Goal: Information Seeking & Learning: Learn about a topic

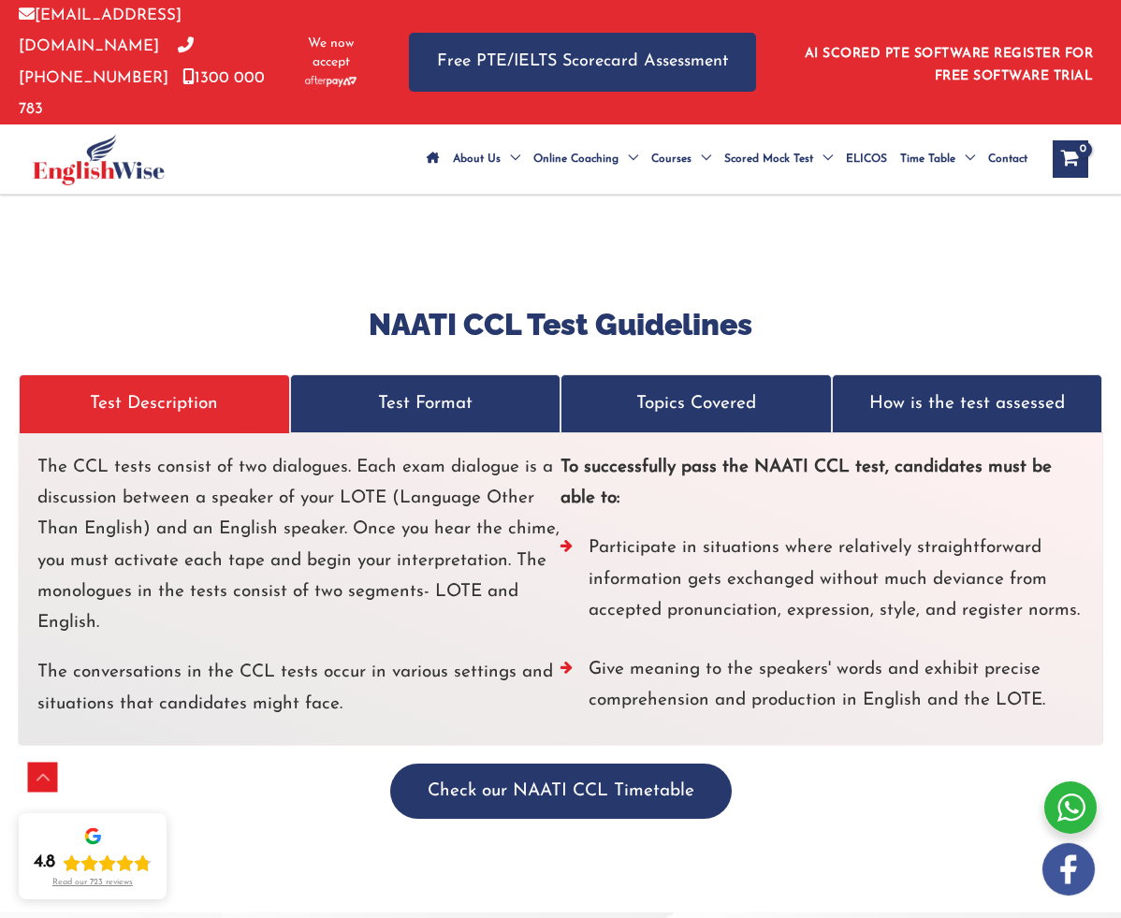
scroll to position [5118, 0]
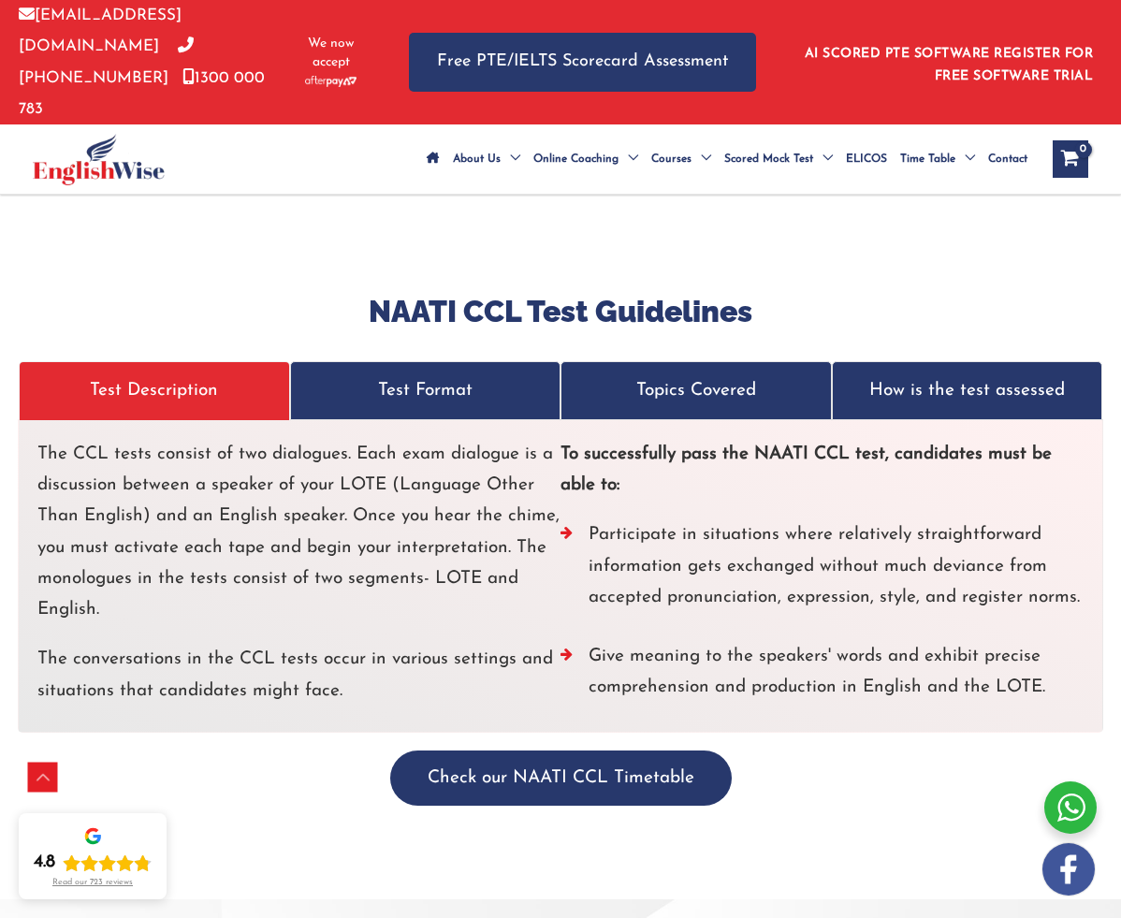
click at [411, 375] on p "Test Format" at bounding box center [426, 390] width 242 height 31
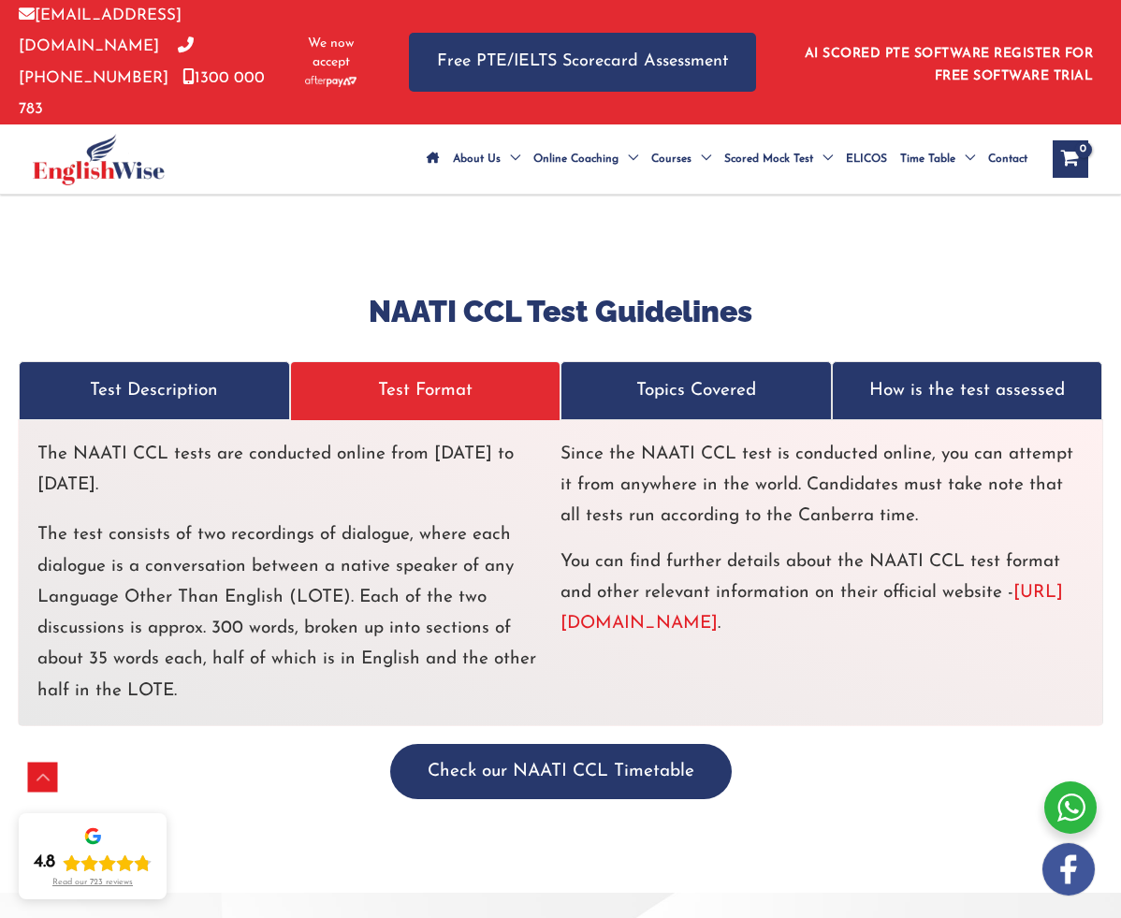
click at [642, 375] on p "Topics Covered" at bounding box center [697, 390] width 242 height 31
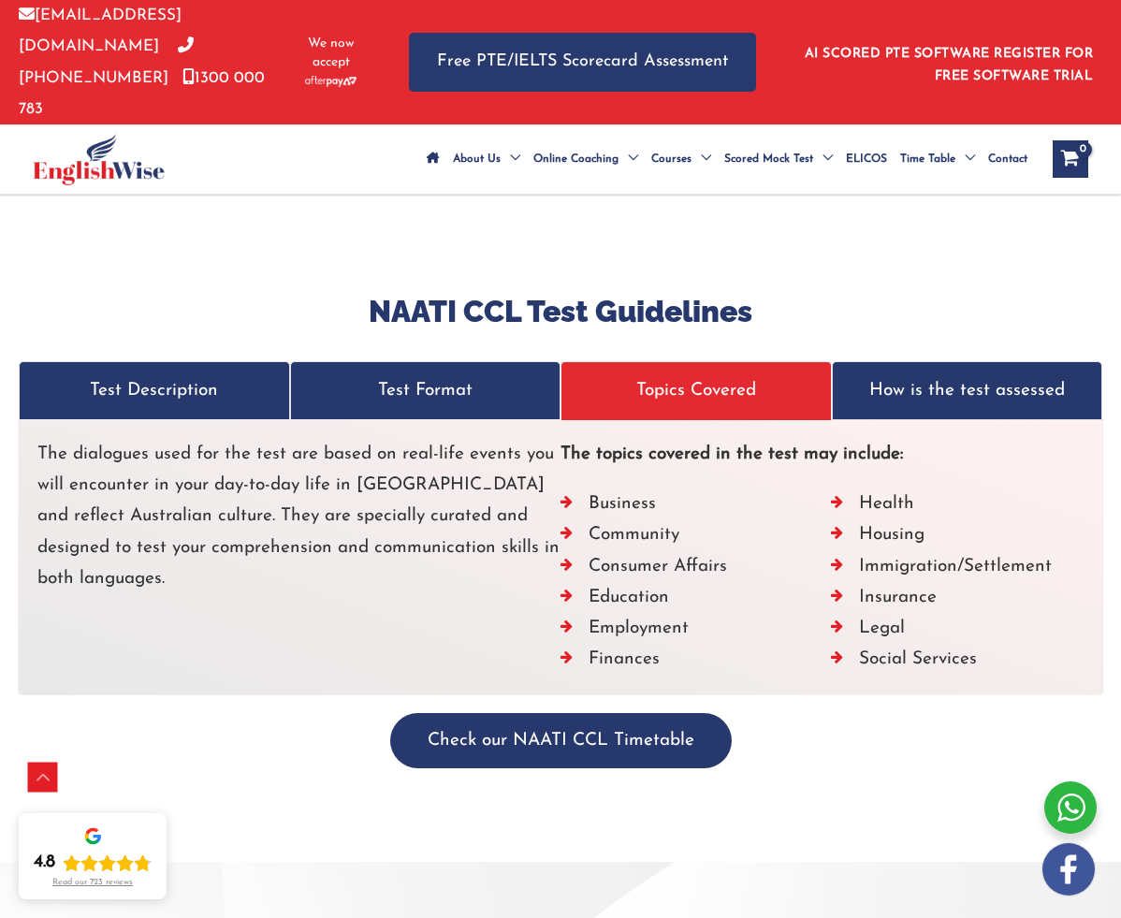
click at [883, 375] on link "How is the test assessed" at bounding box center [967, 390] width 271 height 59
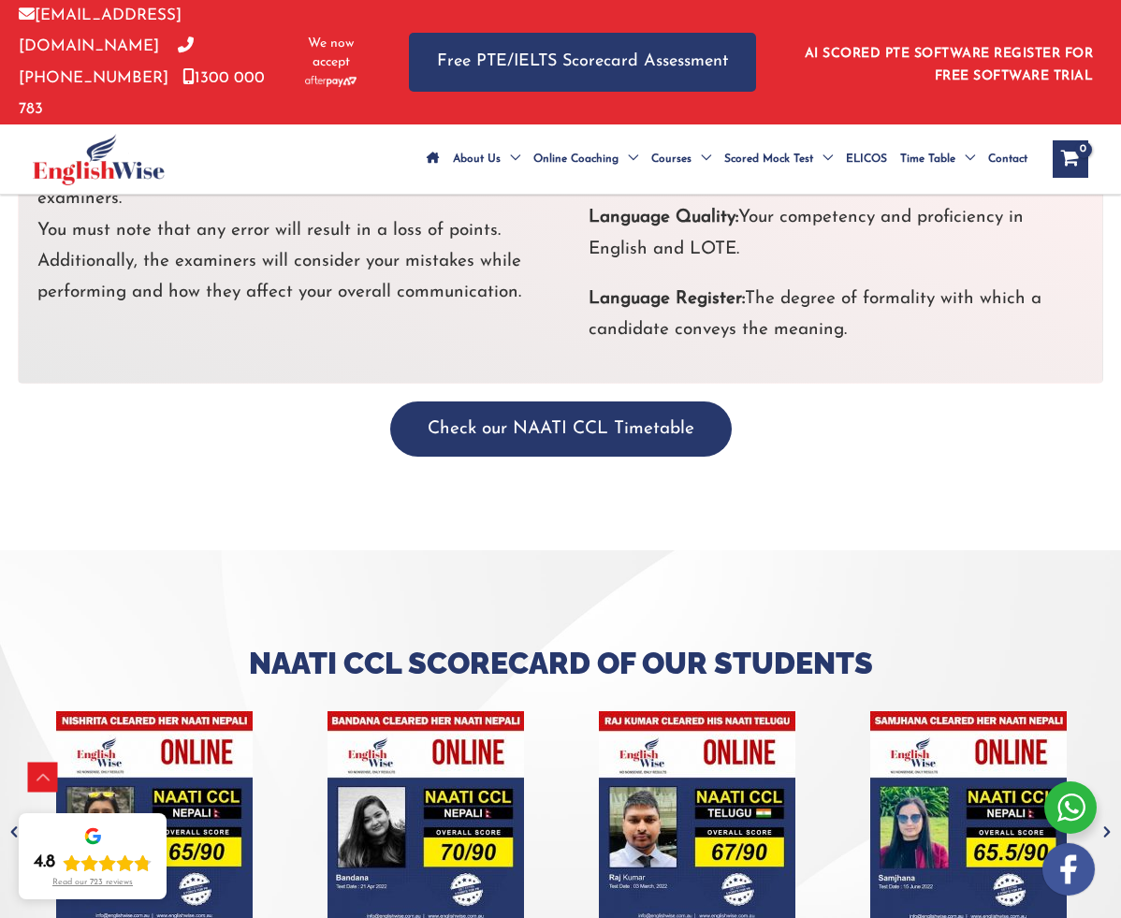
scroll to position [5451, 0]
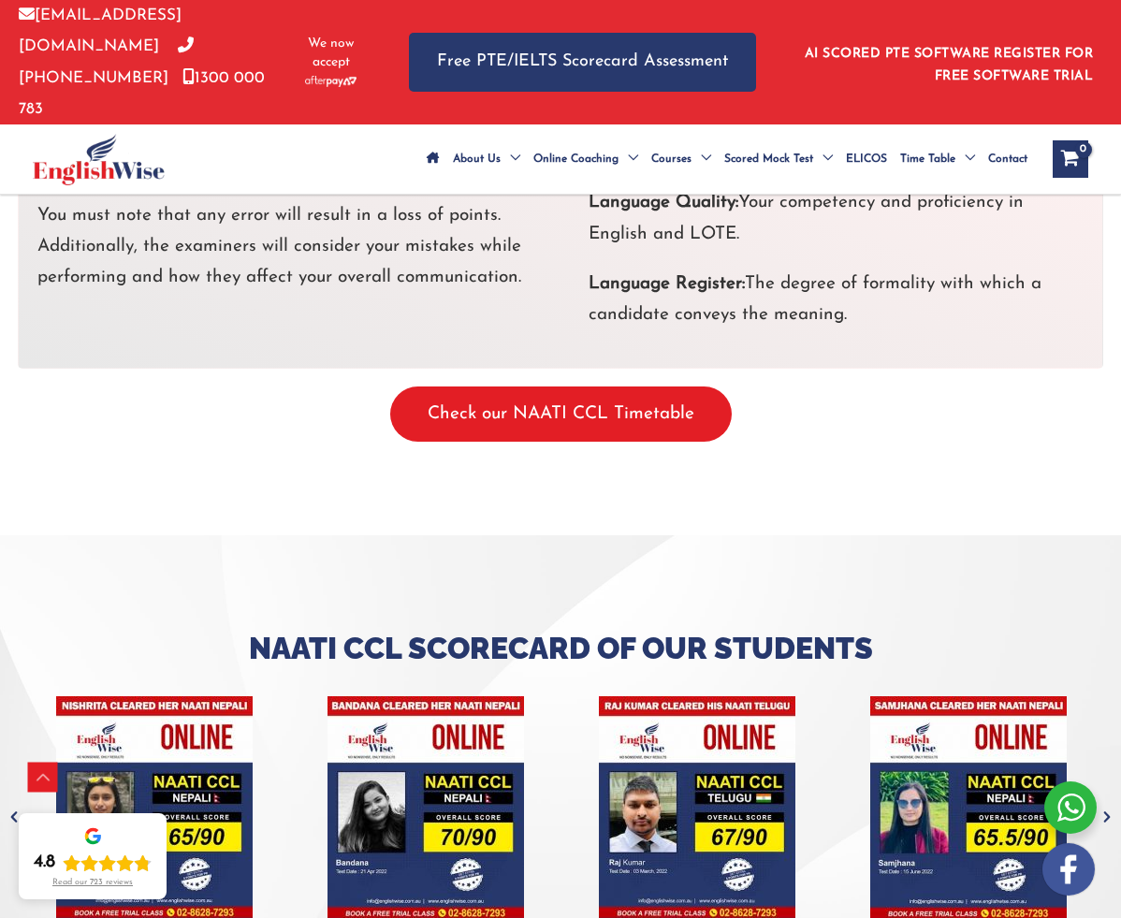
click at [612, 394] on button "Check our NAATI CCL Timetable" at bounding box center [561, 414] width 342 height 55
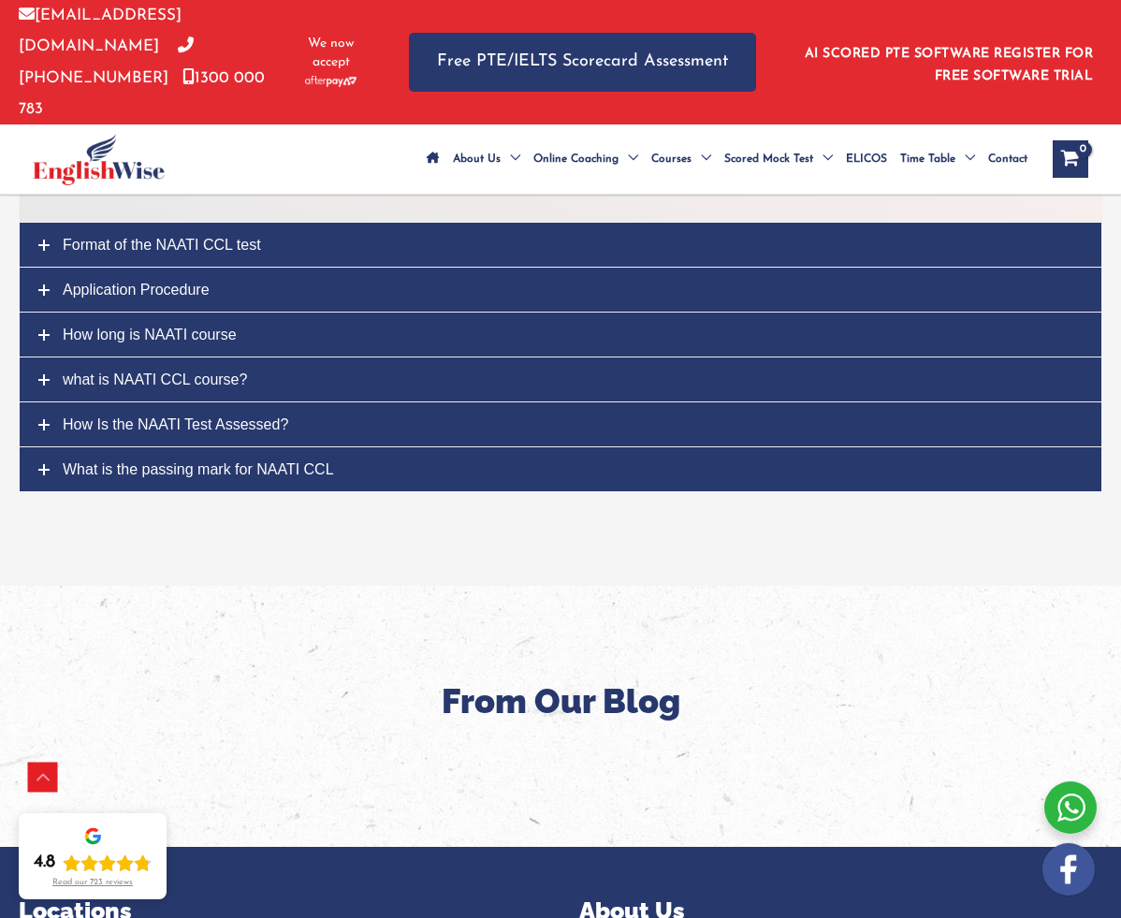
scroll to position [4562, 0]
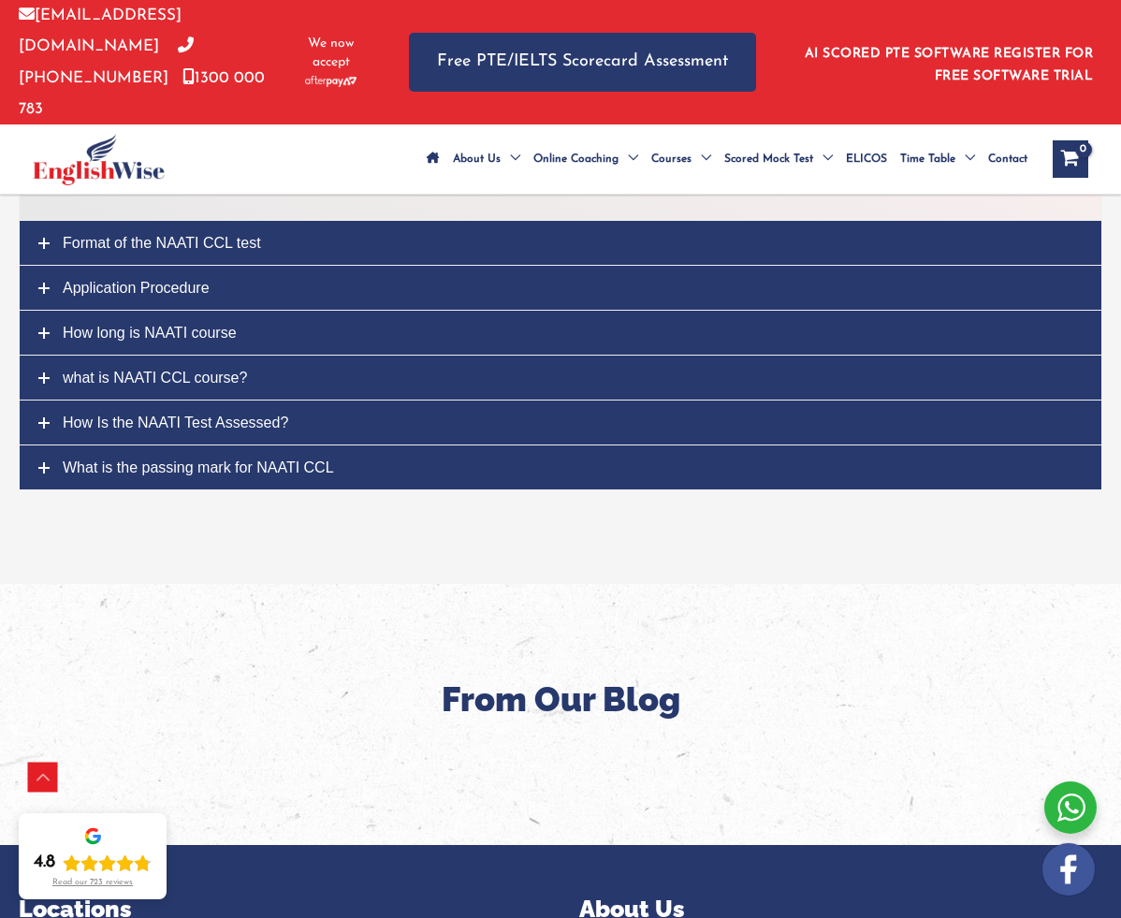
click at [161, 356] on link "what is NAATI CCL course?" at bounding box center [561, 378] width 1082 height 44
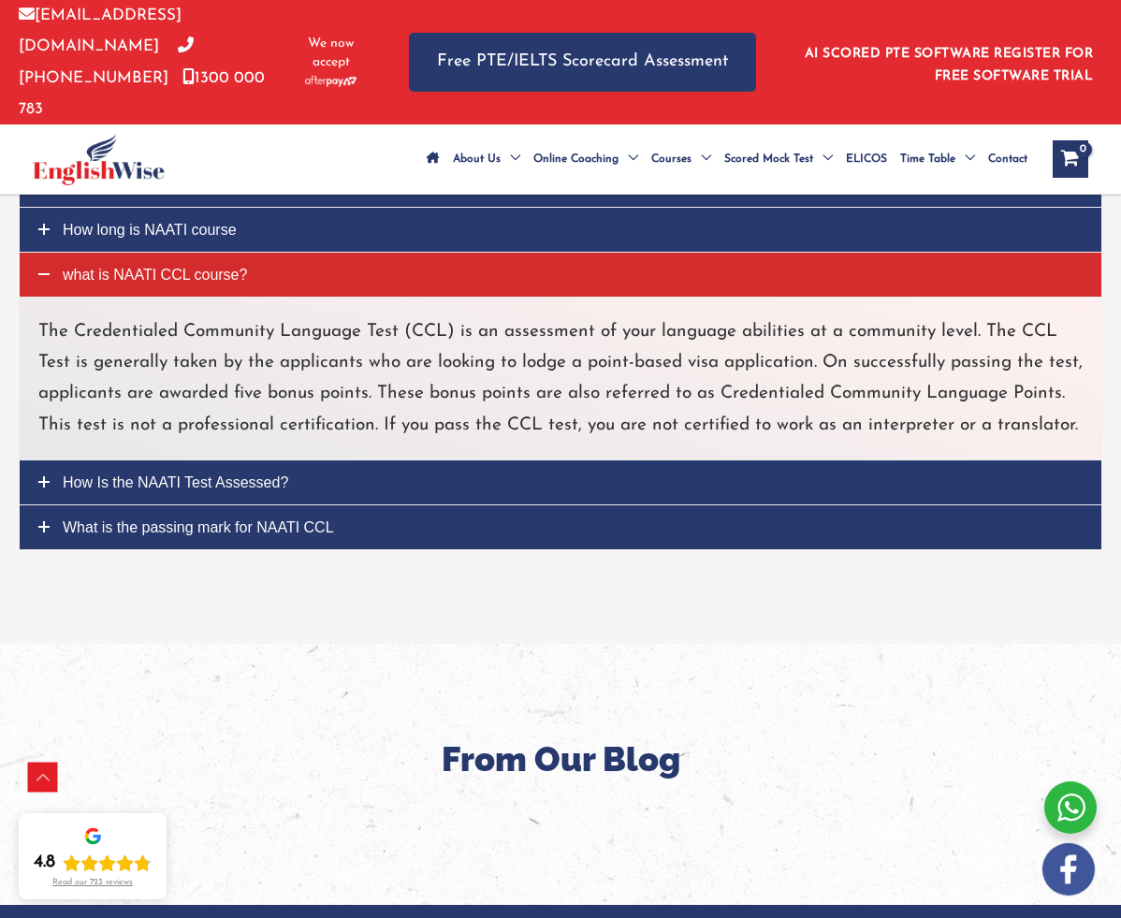
scroll to position [4425, 0]
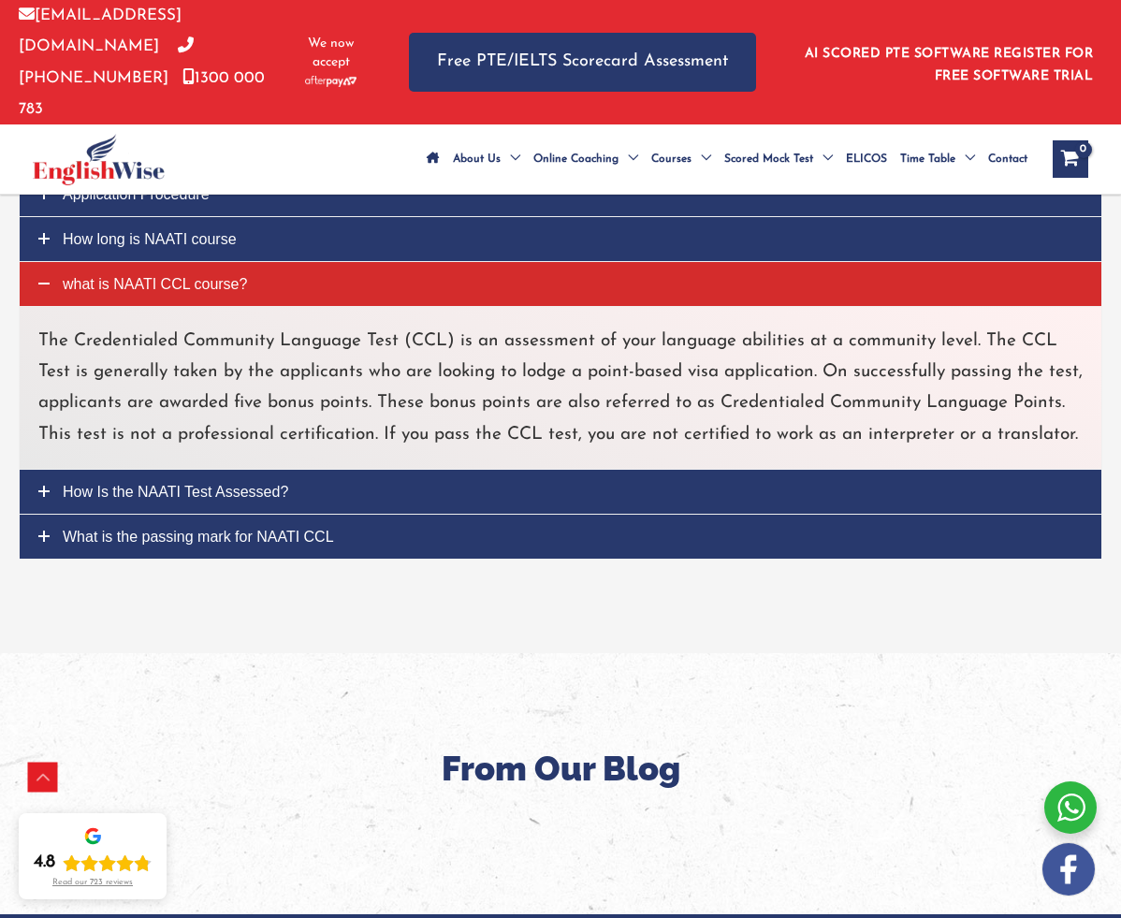
click at [137, 217] on link "How long is NAATI course" at bounding box center [561, 239] width 1082 height 44
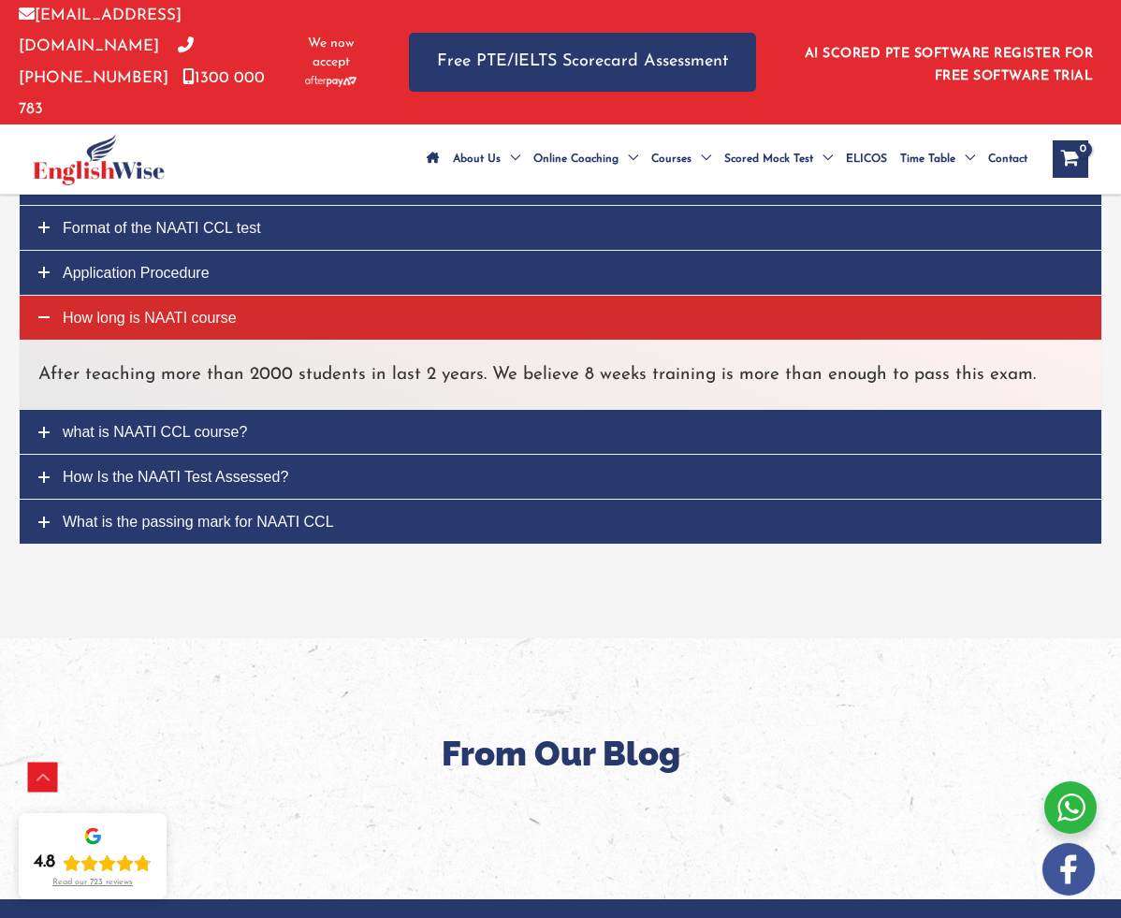
scroll to position [4343, 0]
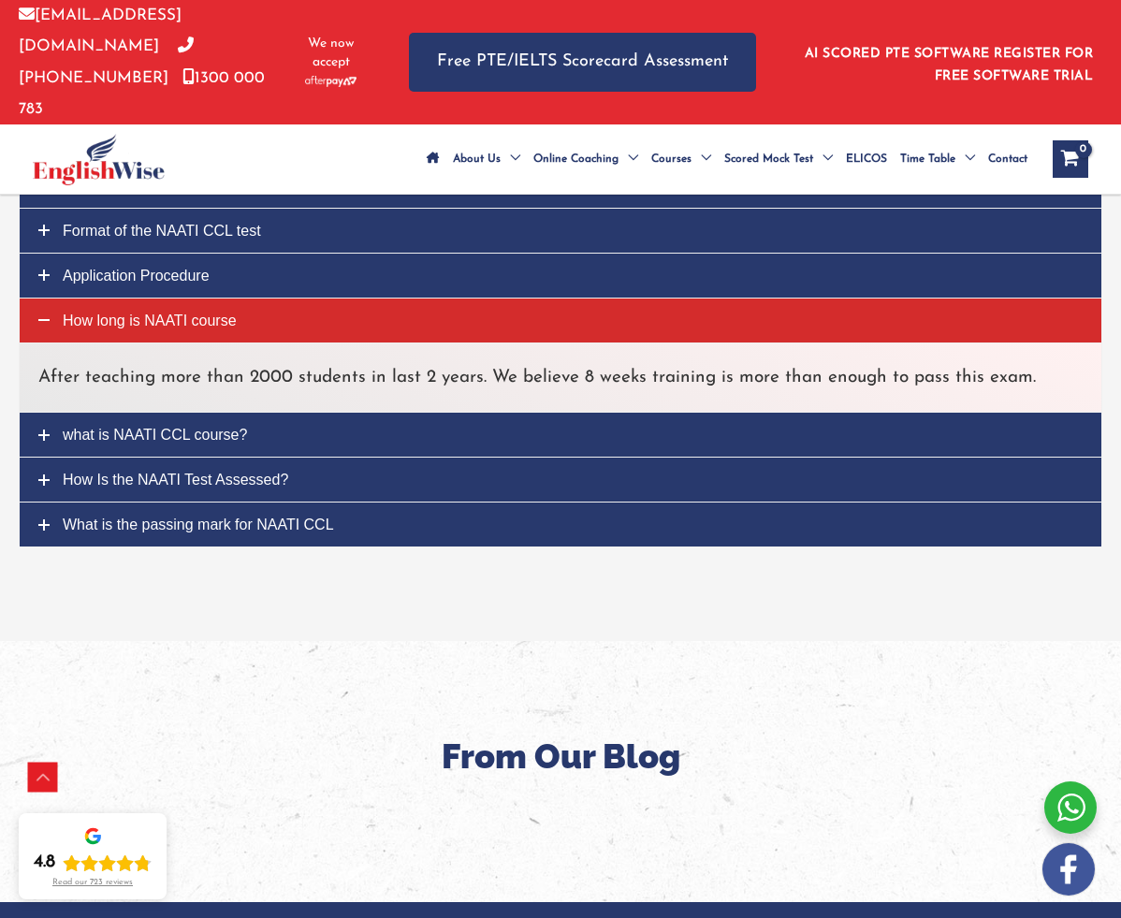
click at [179, 254] on link "Application Procedure" at bounding box center [561, 276] width 1082 height 44
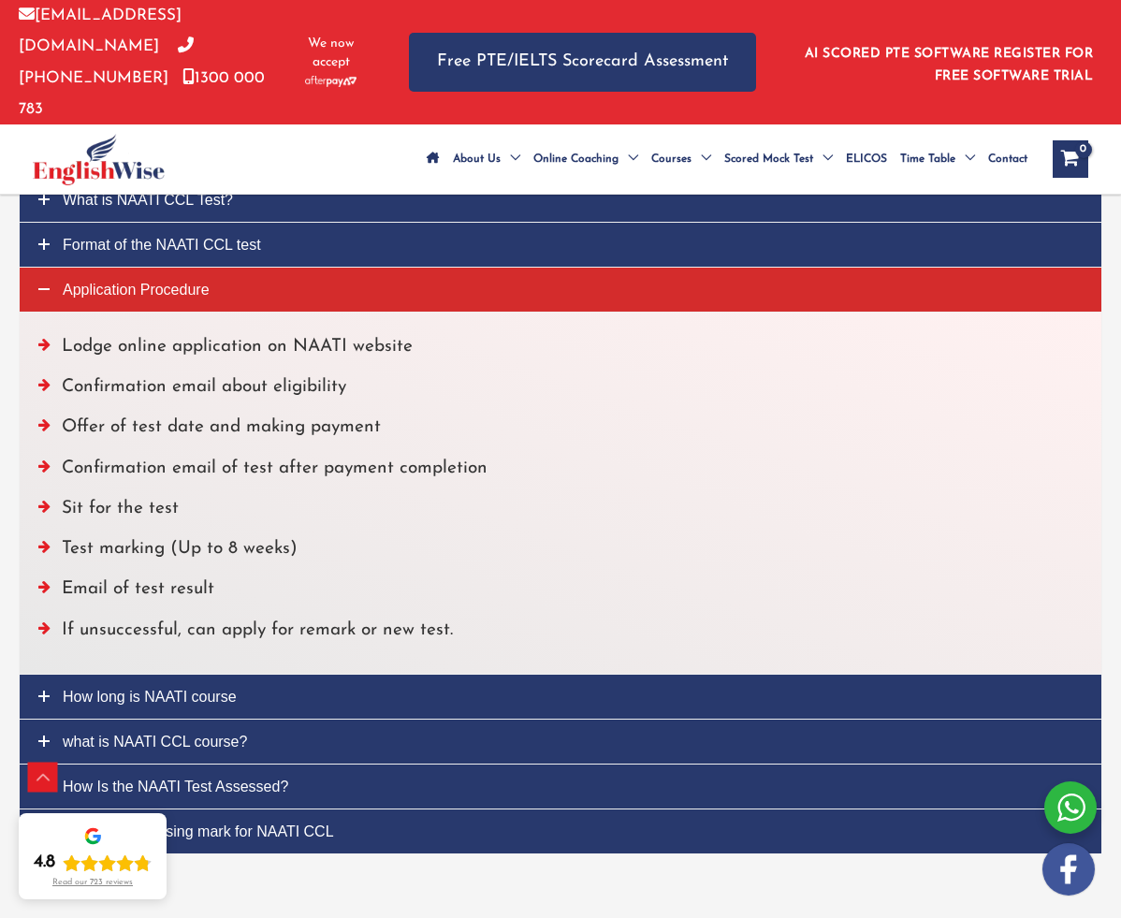
scroll to position [4324, 0]
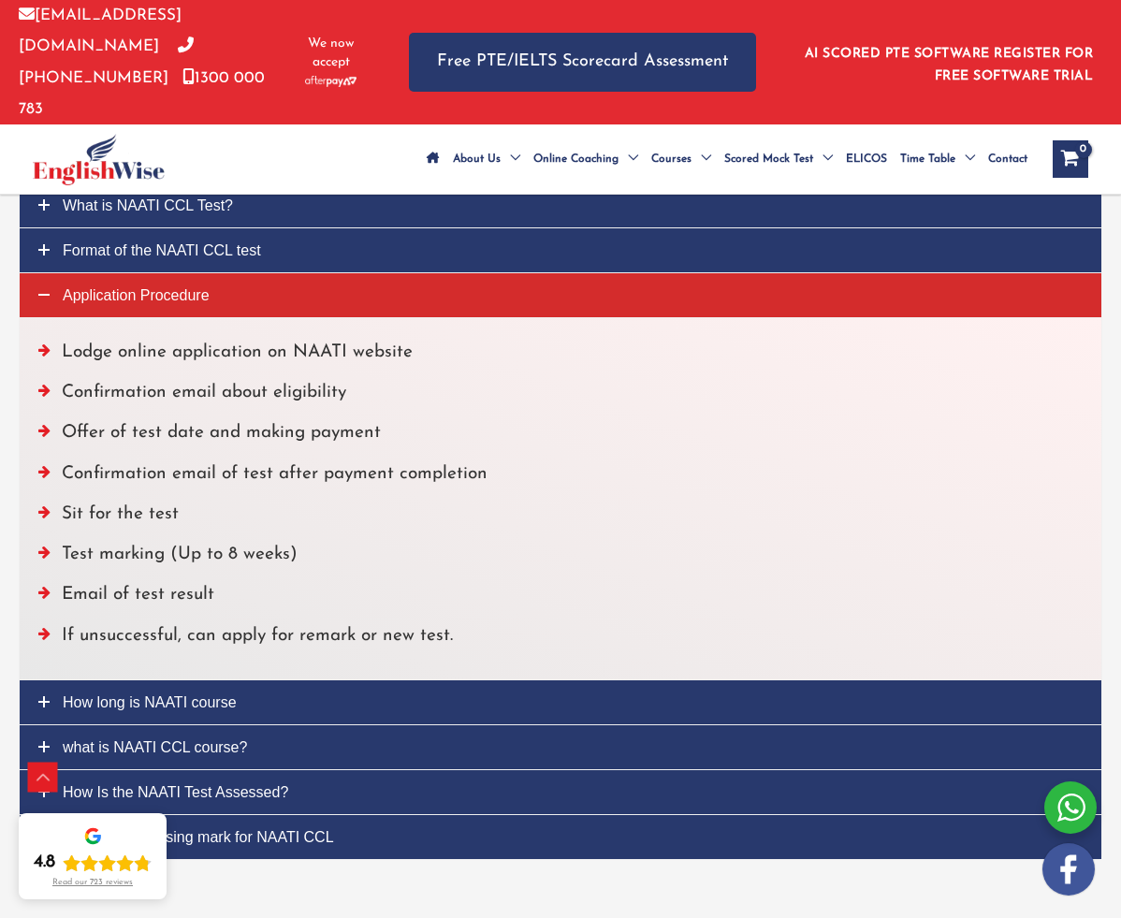
click at [223, 242] on span "Format of the NAATI CCL test" at bounding box center [162, 250] width 198 height 16
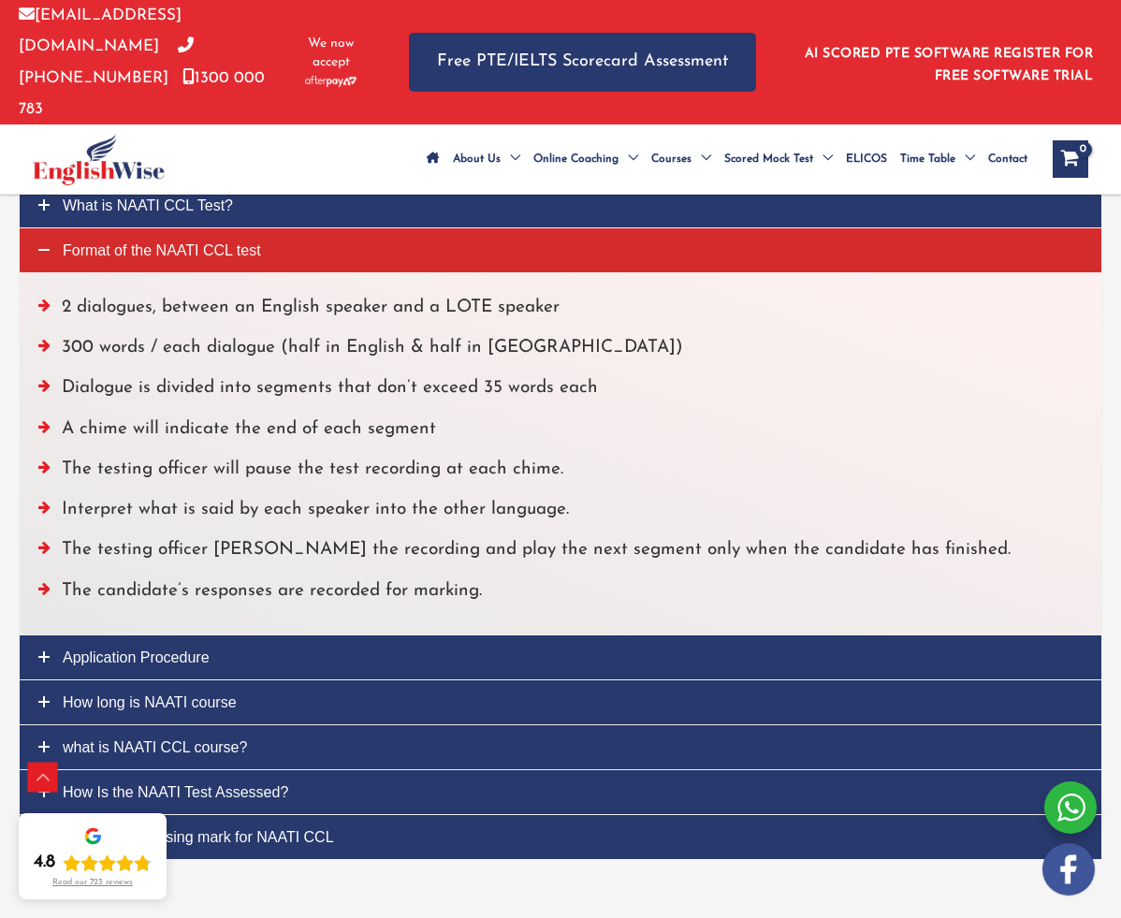
click at [212, 183] on link "What is NAATI CCL Test?" at bounding box center [561, 205] width 1082 height 44
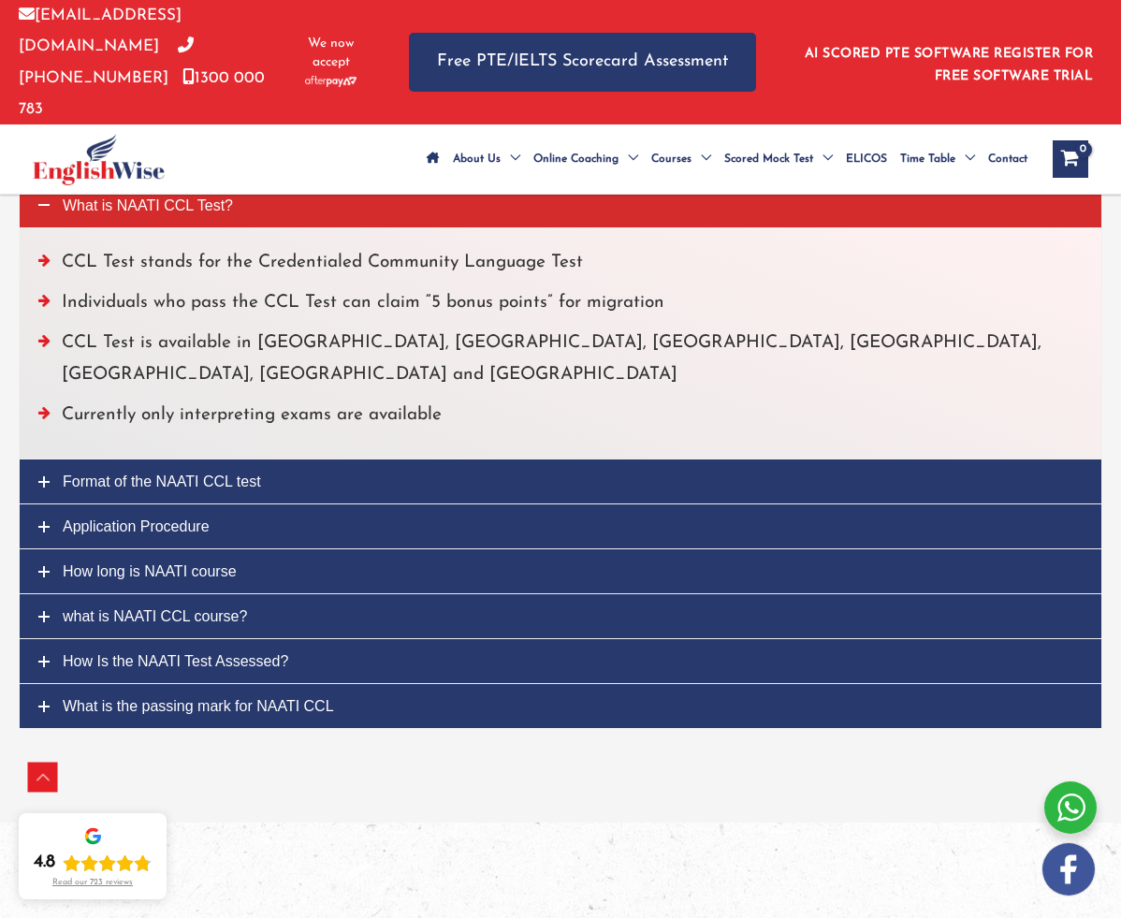
click at [127, 564] on span "How long is NAATI course" at bounding box center [150, 572] width 174 height 16
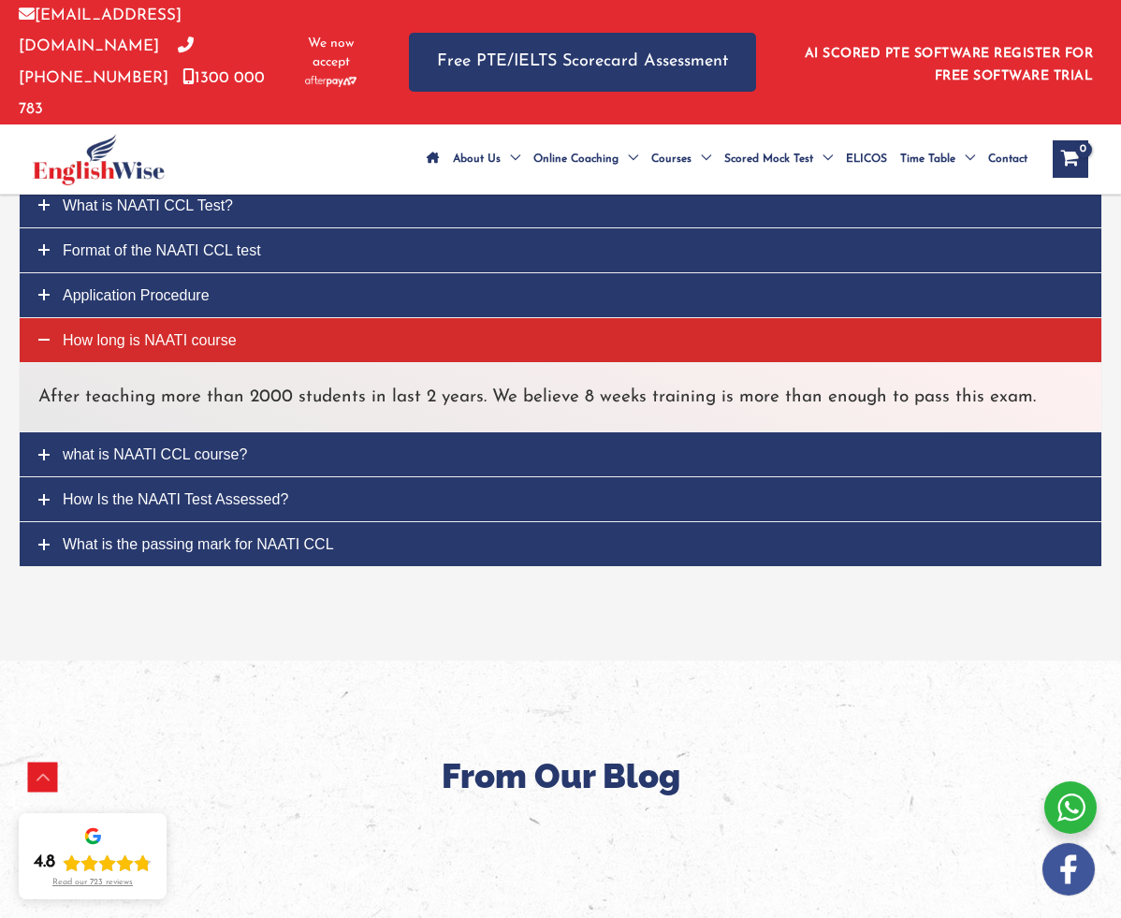
click at [188, 432] on link "what is NAATI CCL course?" at bounding box center [561, 454] width 1082 height 44
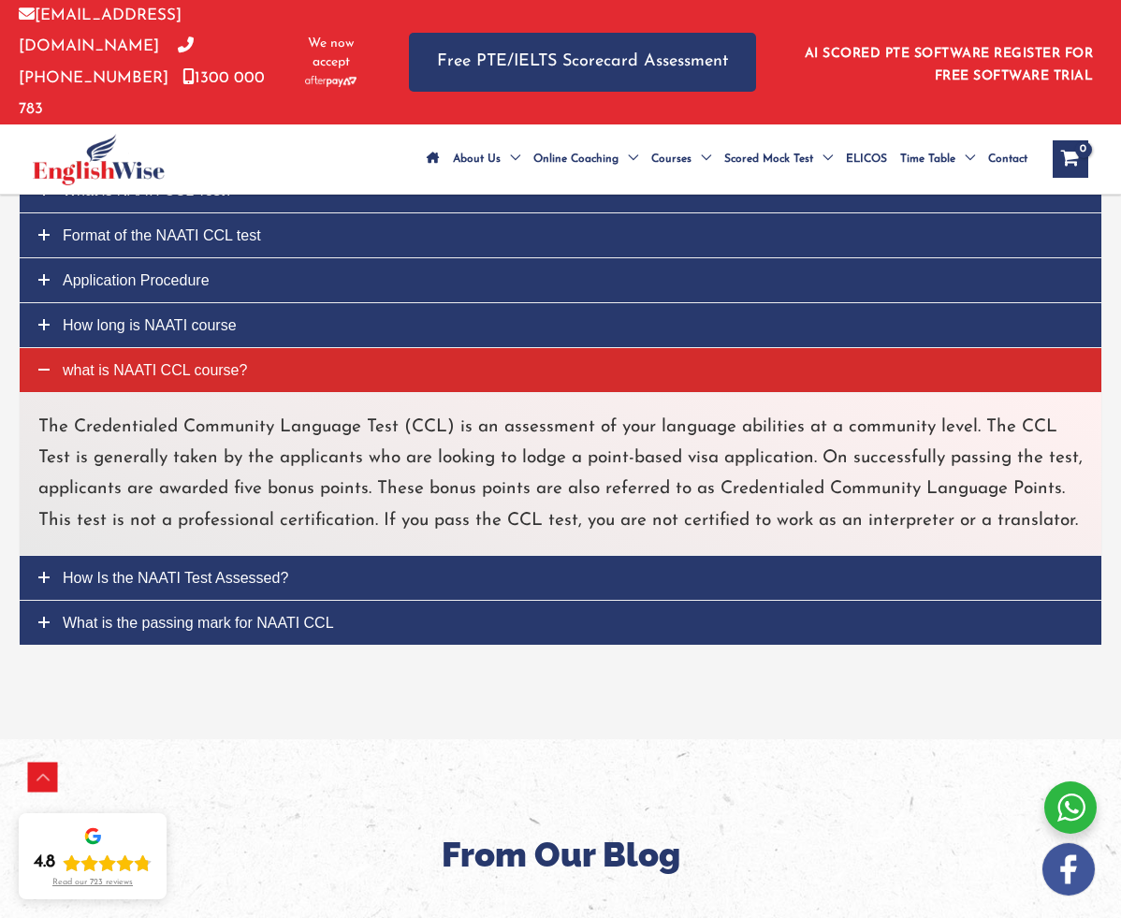
scroll to position [4342, 0]
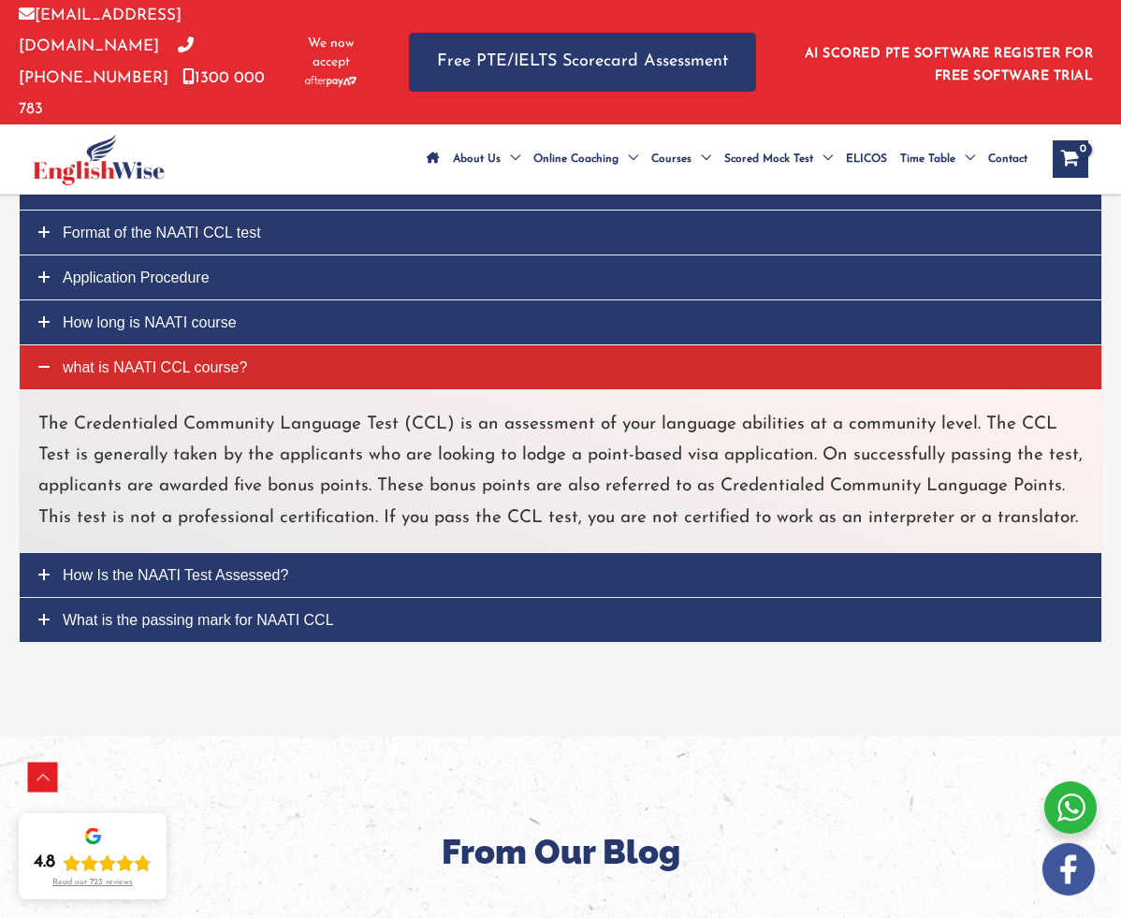
click at [151, 553] on link "How Is the NAATI Test Assessed?" at bounding box center [561, 575] width 1082 height 44
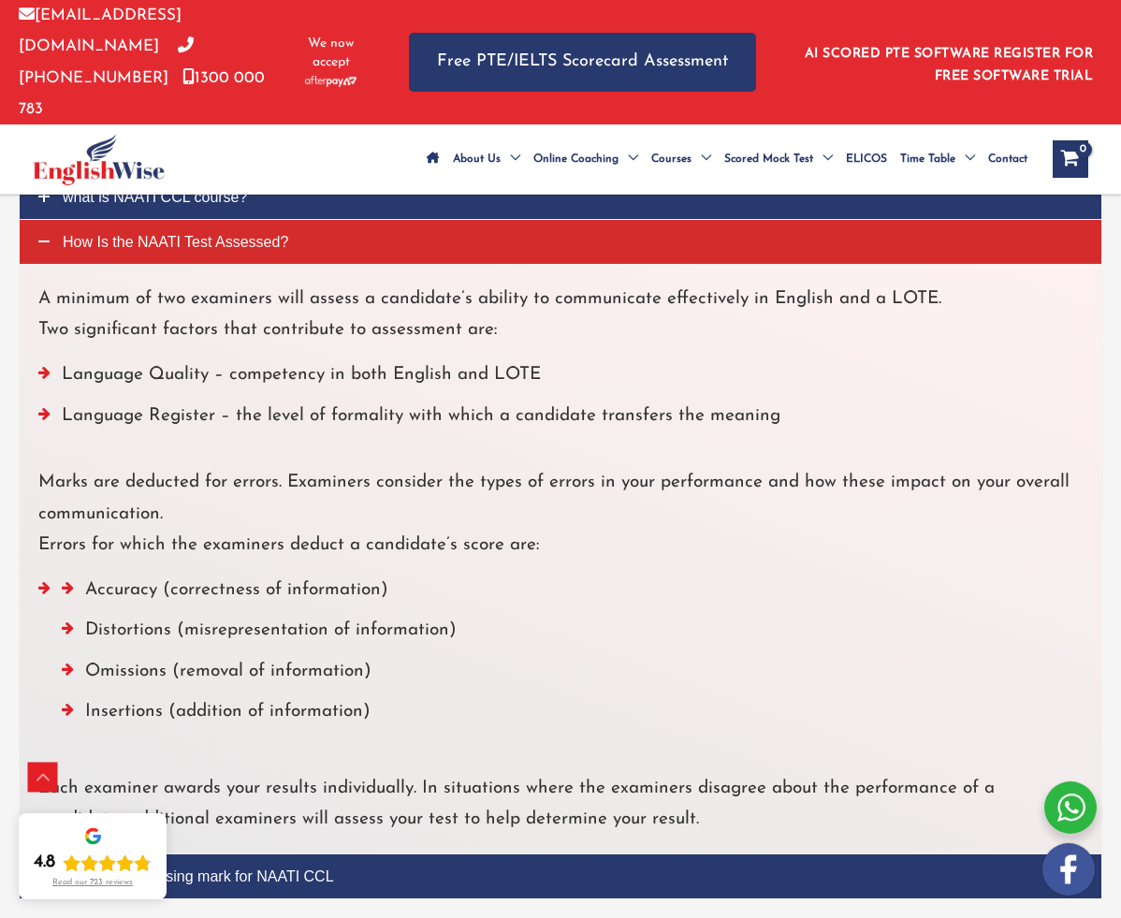
scroll to position [4628, 0]
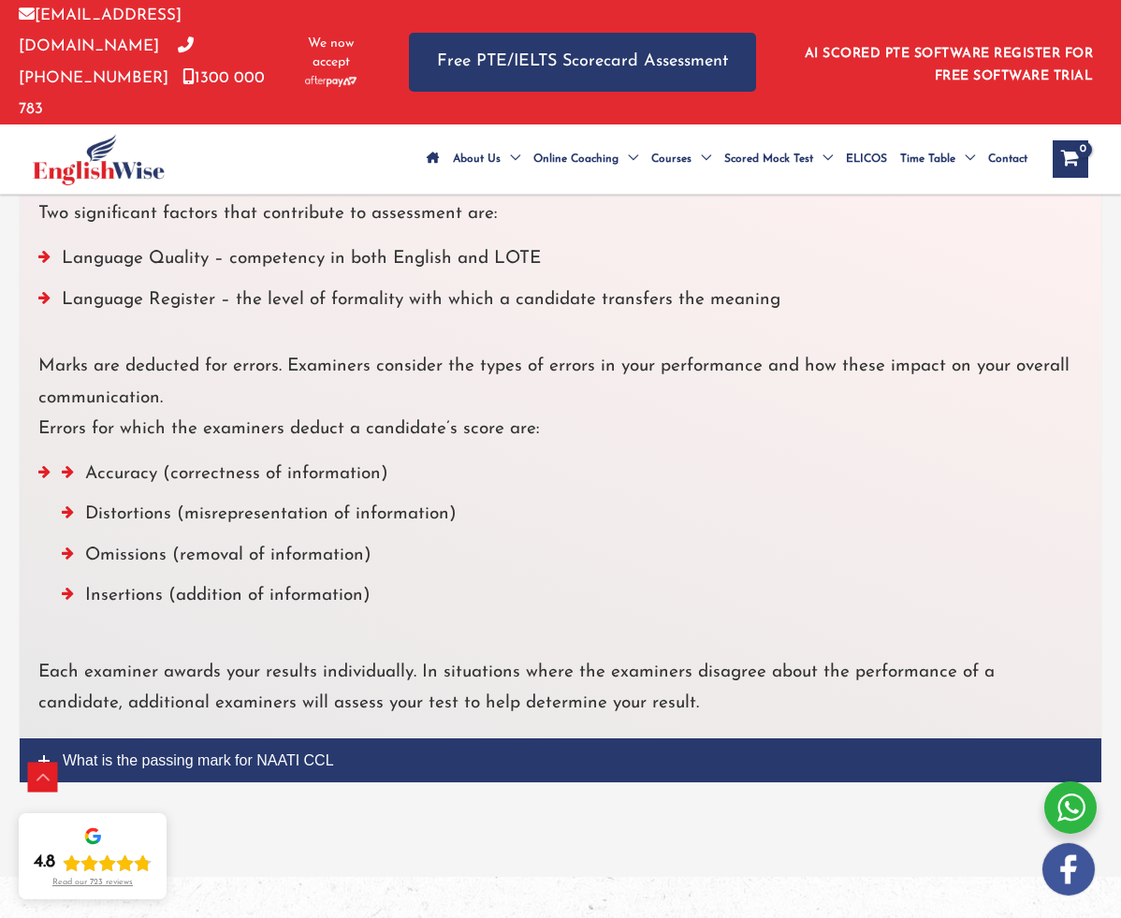
click at [158, 739] on link "What is the passing mark for NAATI CCL" at bounding box center [561, 761] width 1082 height 44
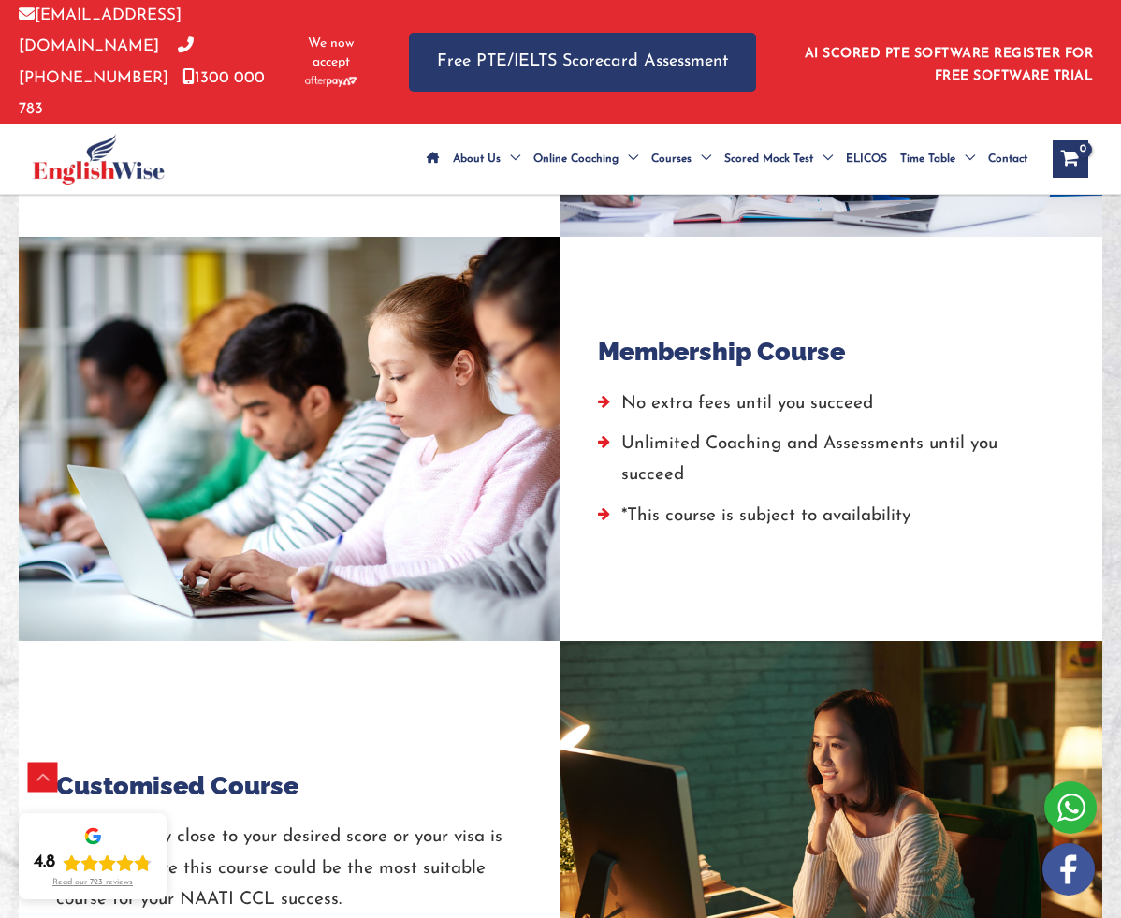
scroll to position [1972, 0]
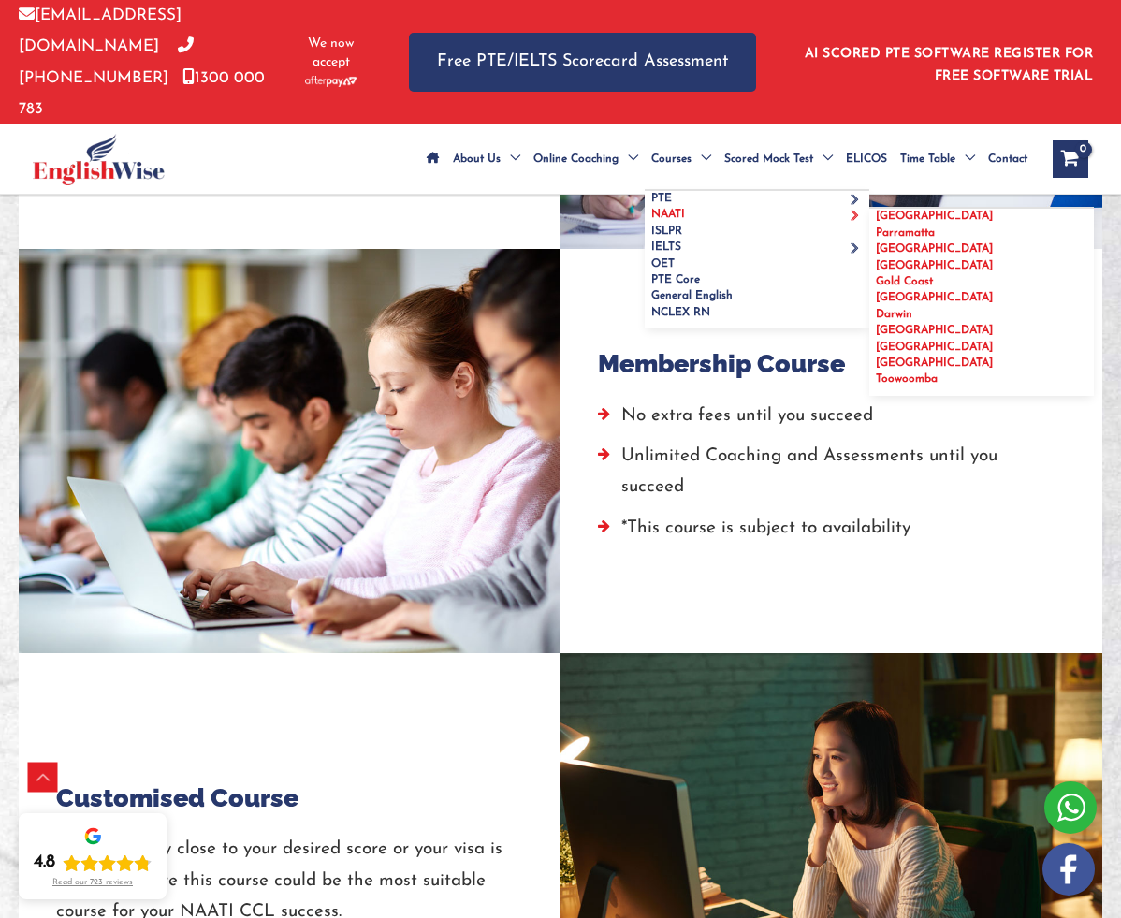
click at [909, 243] on span "[GEOGRAPHIC_DATA]" at bounding box center [934, 248] width 117 height 11
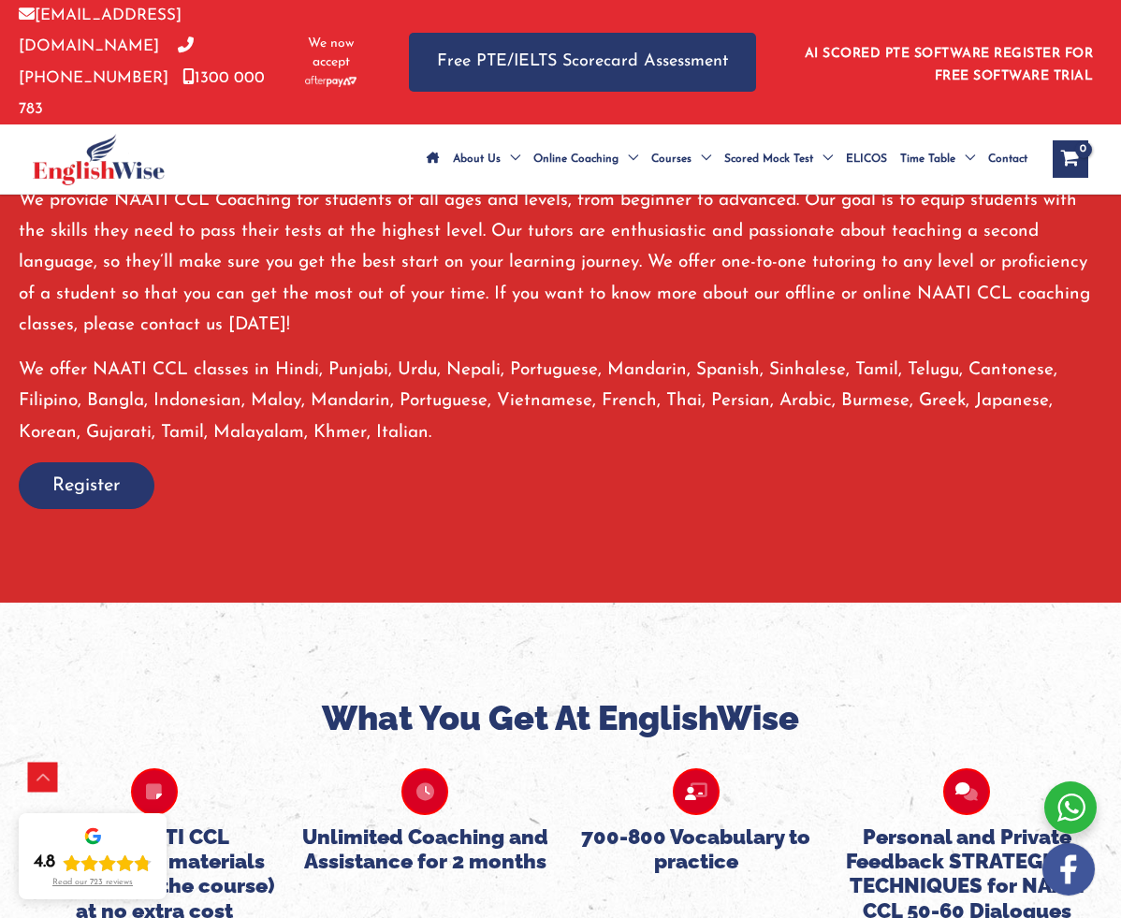
scroll to position [1489, 0]
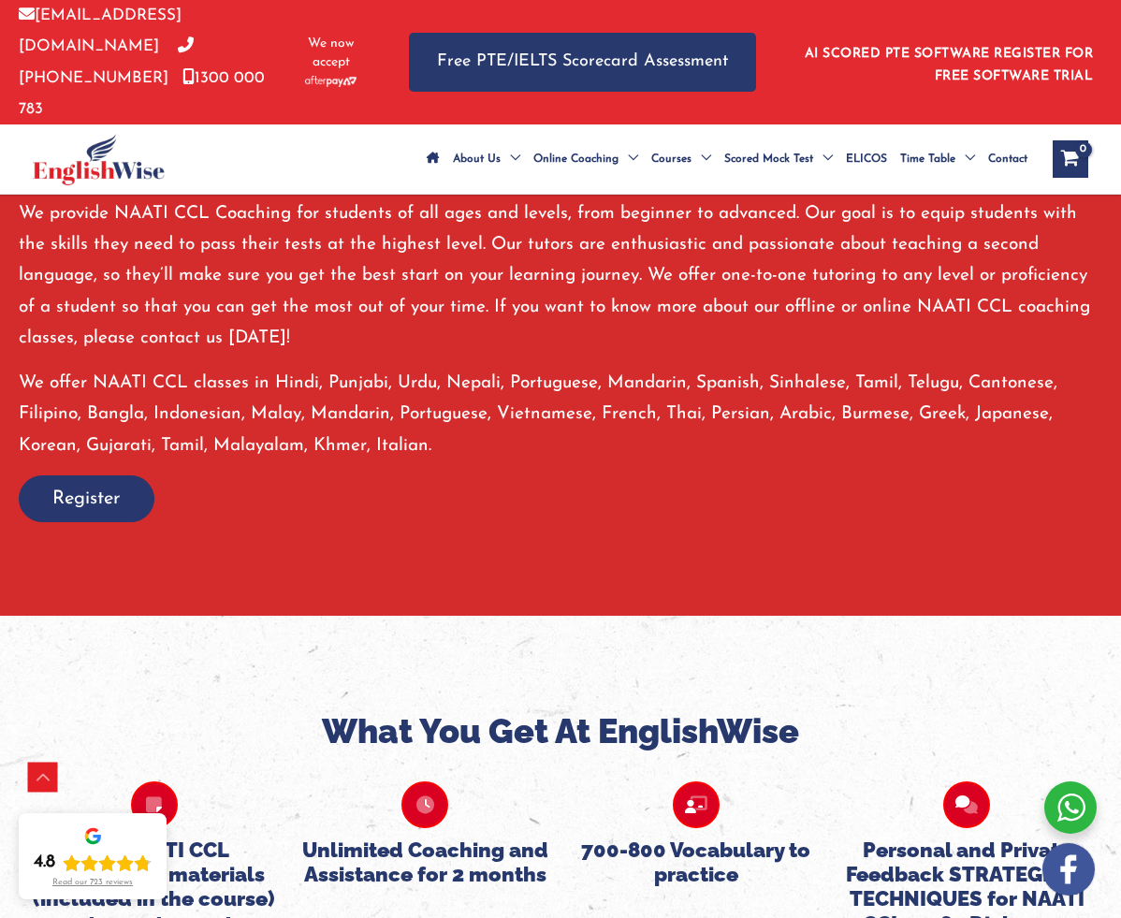
click at [126, 476] on span "button" at bounding box center [87, 498] width 134 height 45
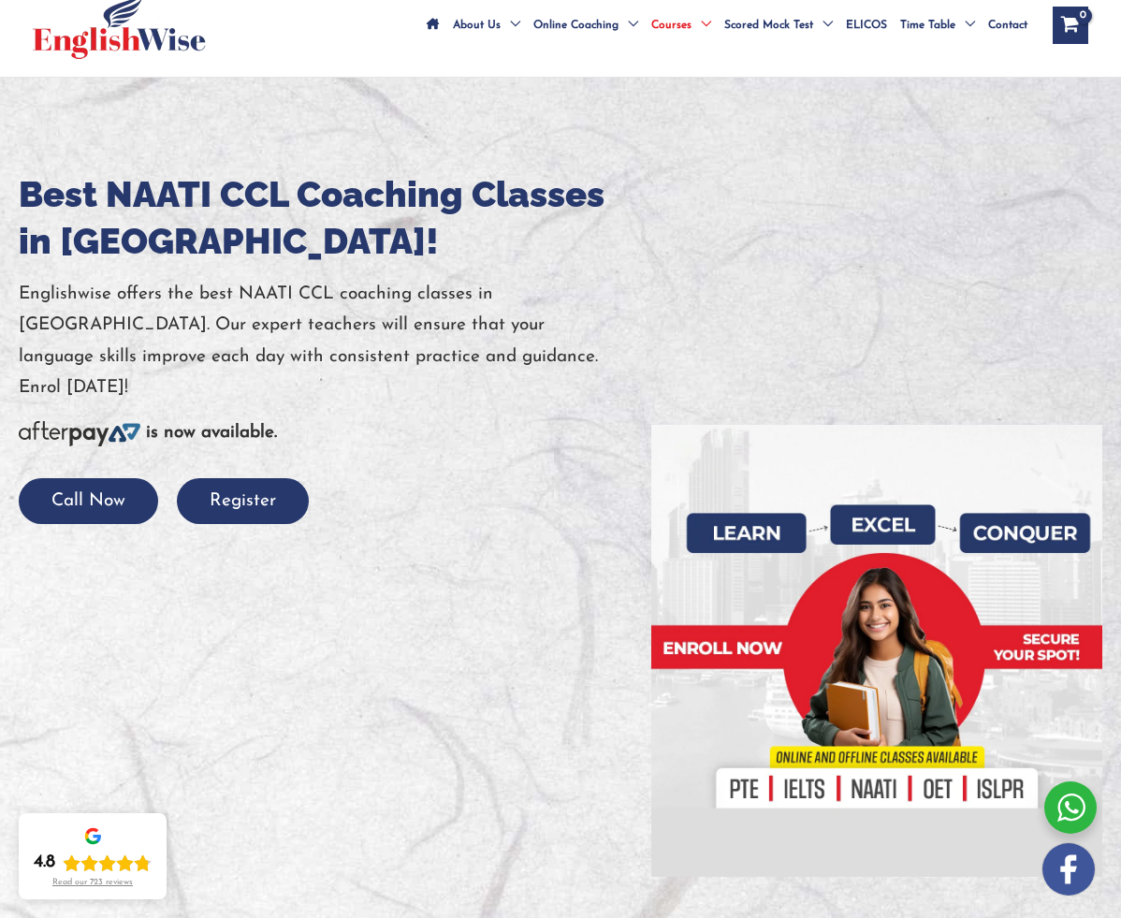
scroll to position [49, 0]
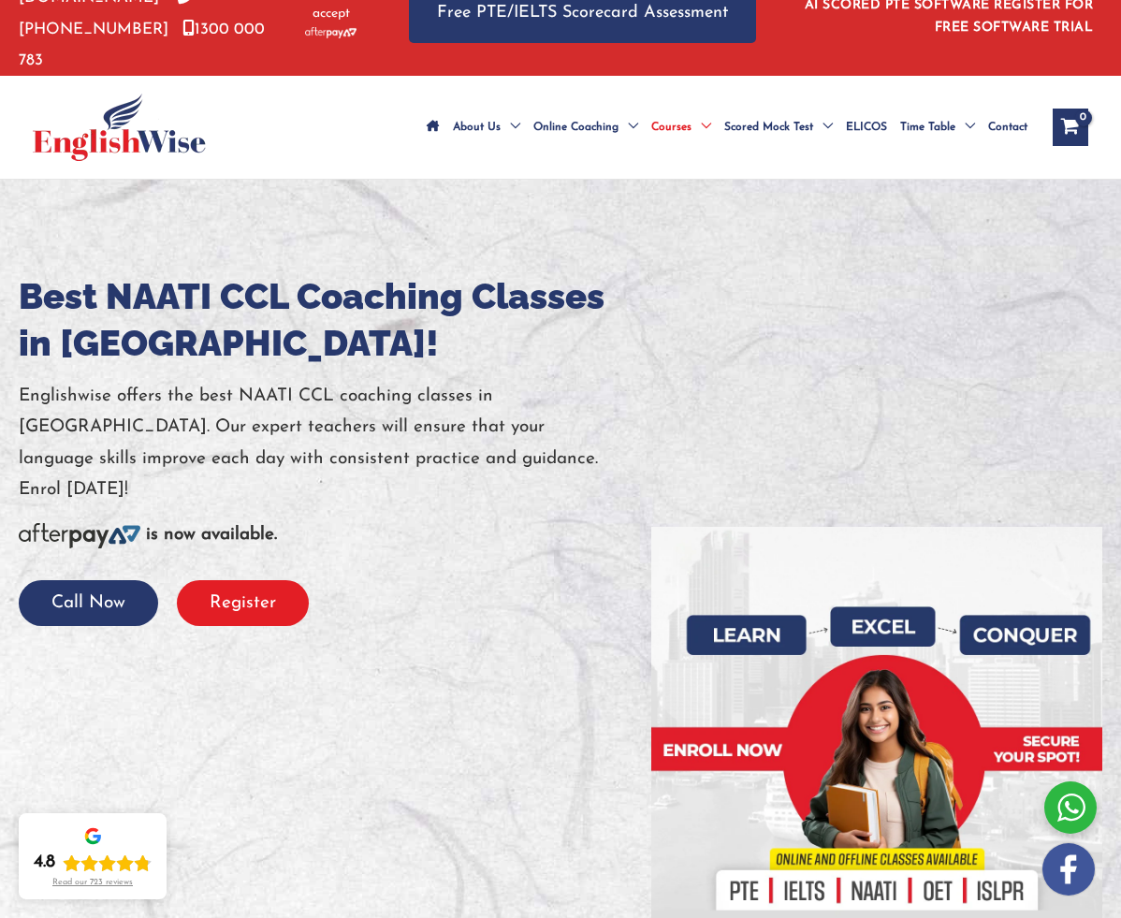
click at [229, 580] on button "Register" at bounding box center [243, 603] width 132 height 46
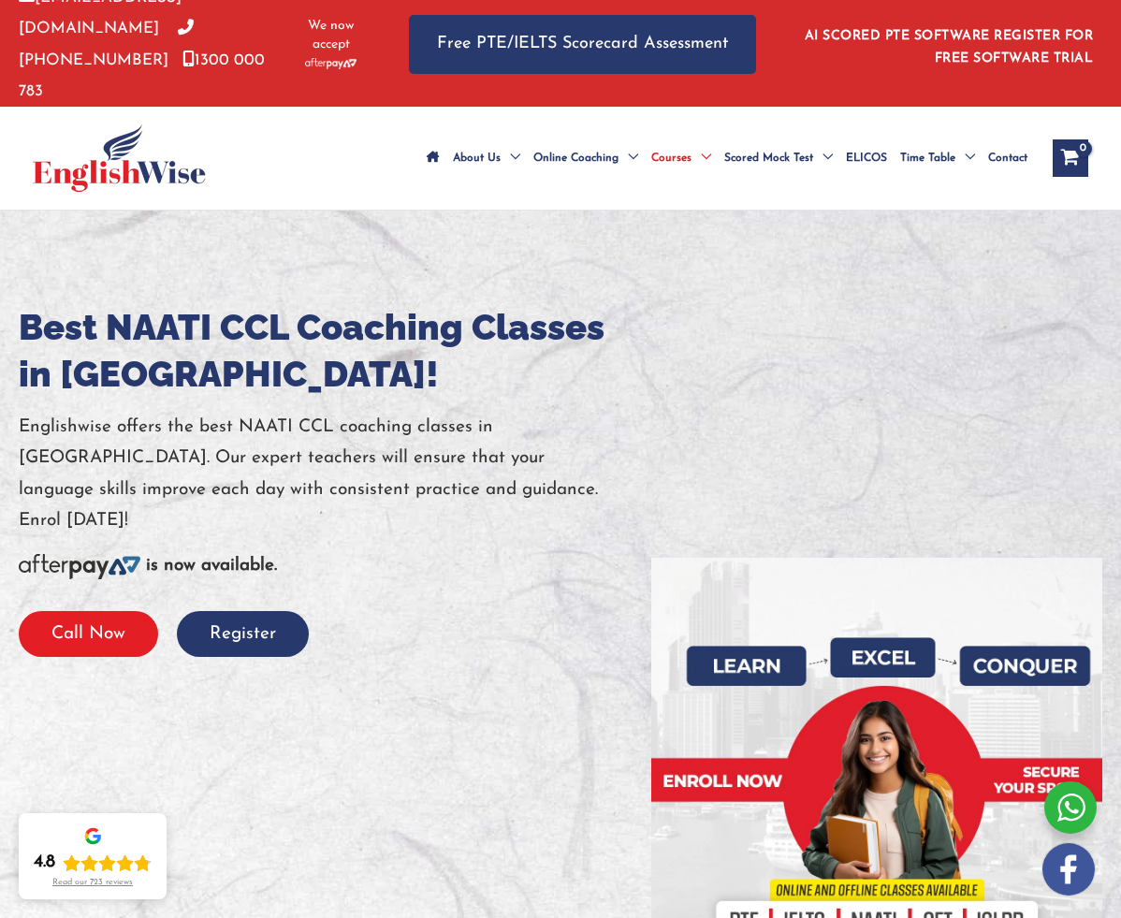
click at [91, 611] on button "Call Now" at bounding box center [88, 634] width 139 height 46
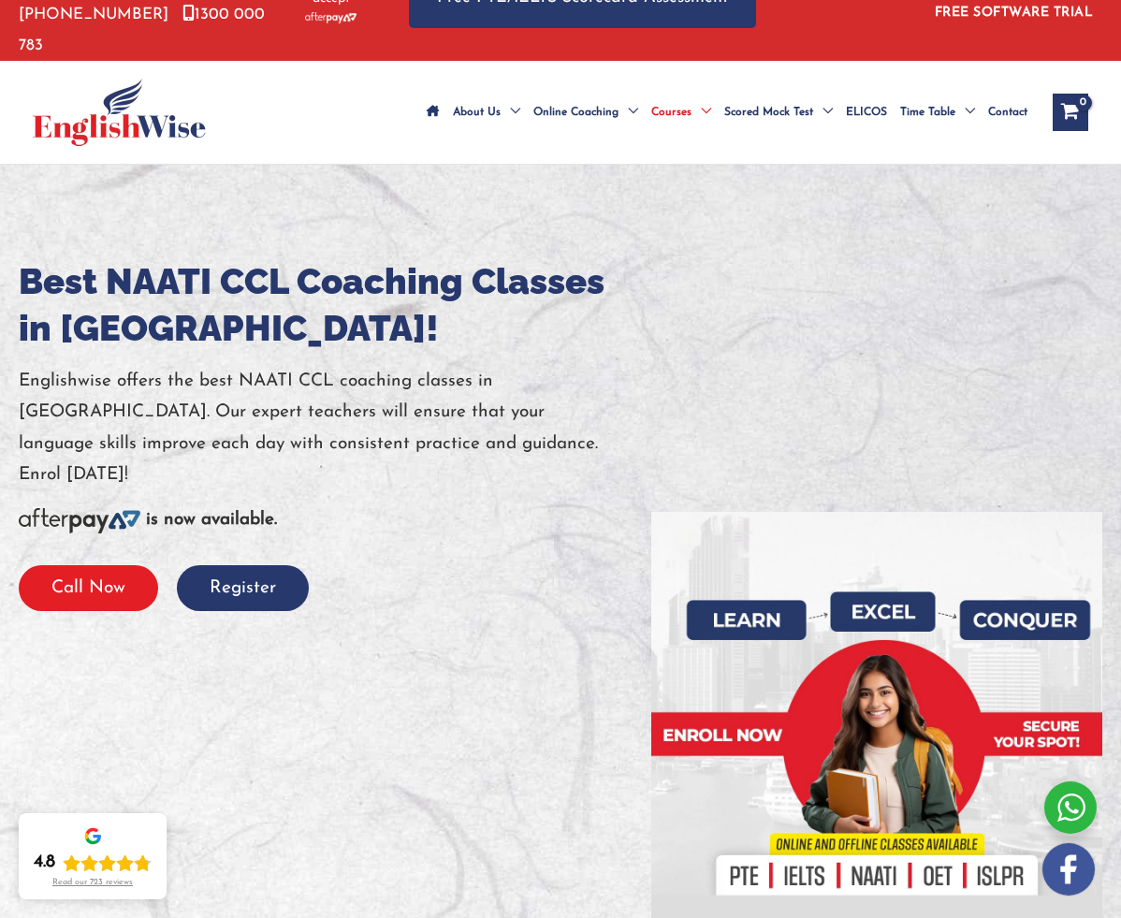
scroll to position [63, 0]
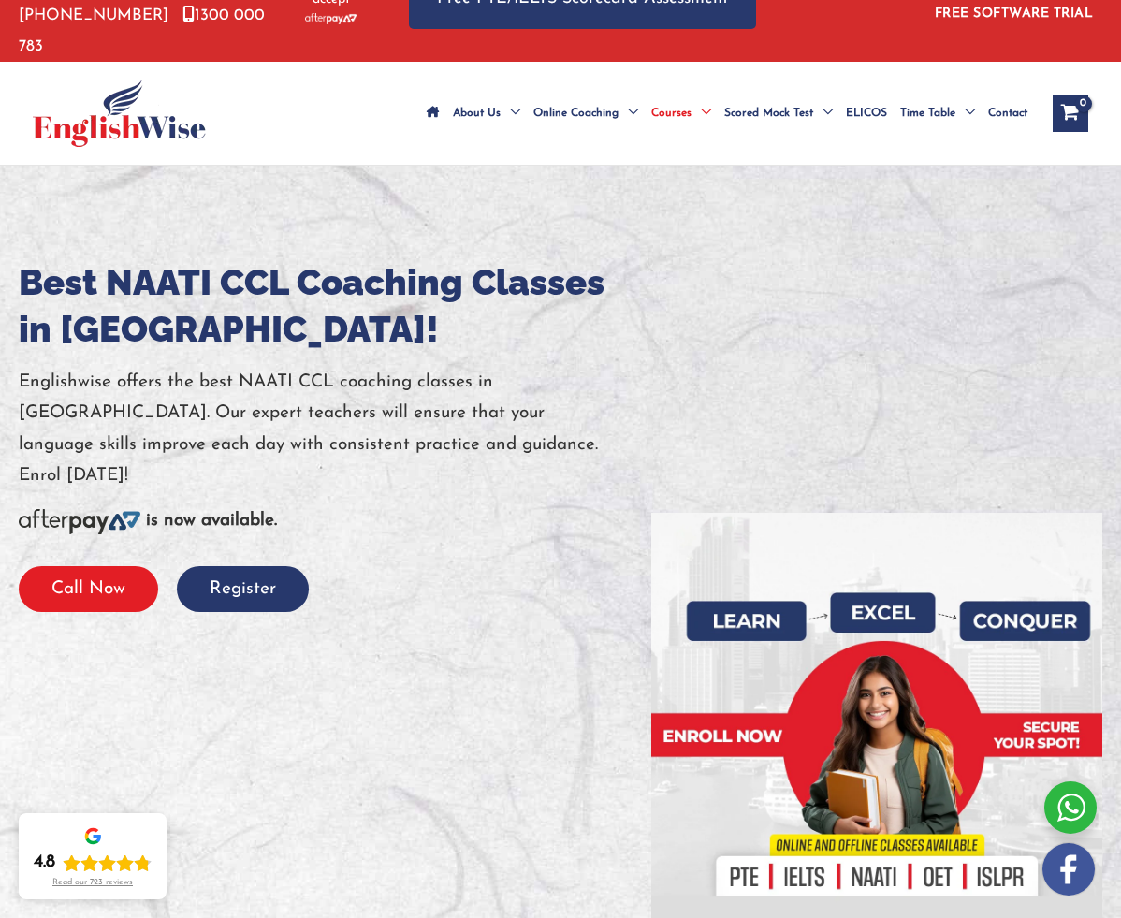
click at [119, 566] on button "Call Now" at bounding box center [88, 589] width 139 height 46
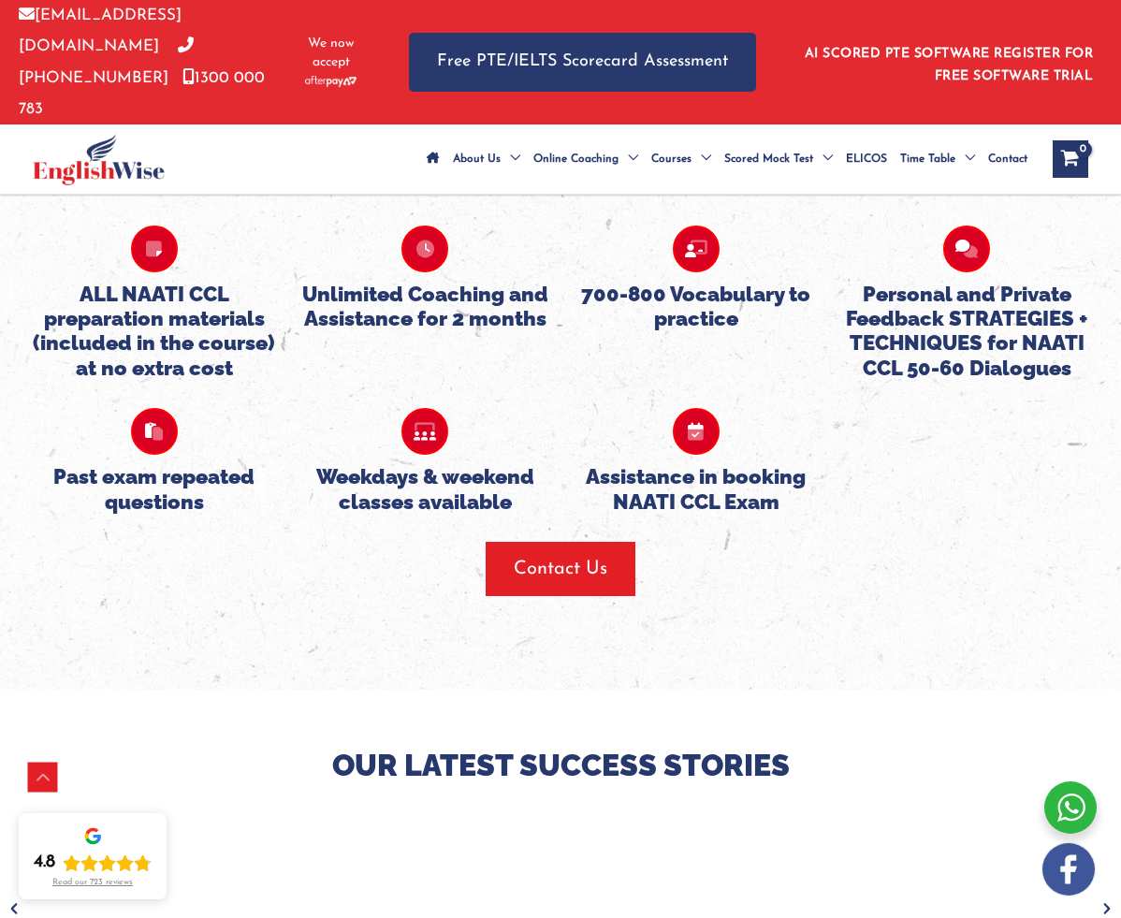
scroll to position [2054, 0]
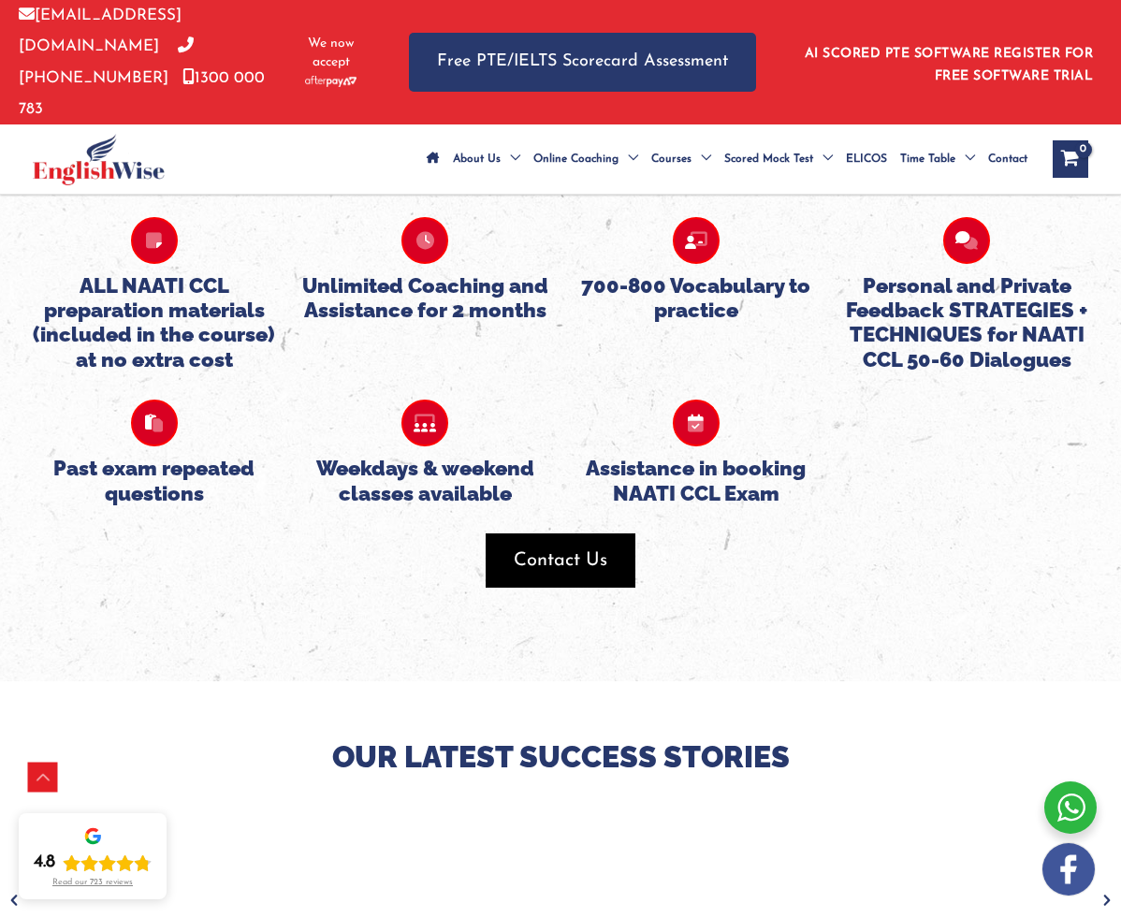
click at [577, 548] on span "Contact Us" at bounding box center [561, 561] width 94 height 26
